Goal: Find specific page/section

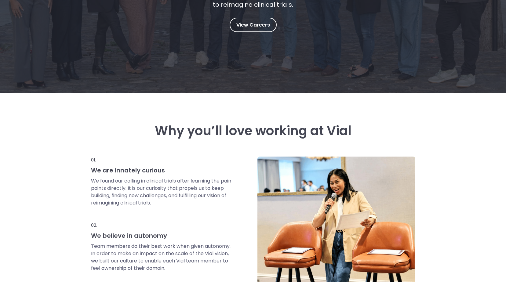
scroll to position [122, 0]
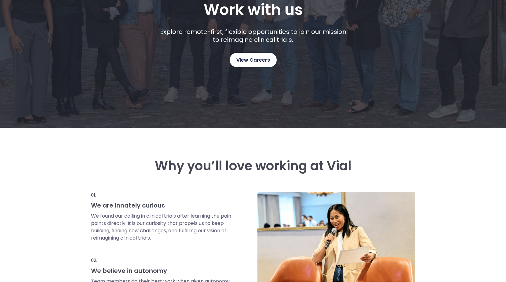
click at [236, 56] on link "View Careers" at bounding box center [253, 60] width 47 height 14
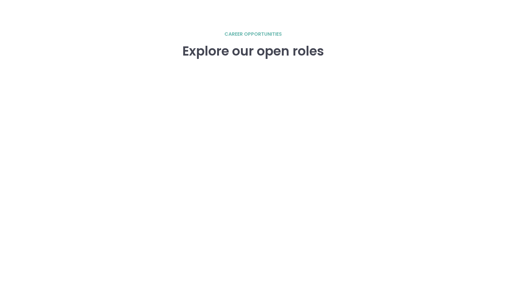
scroll to position [906, 0]
